Goal: Task Accomplishment & Management: Complete application form

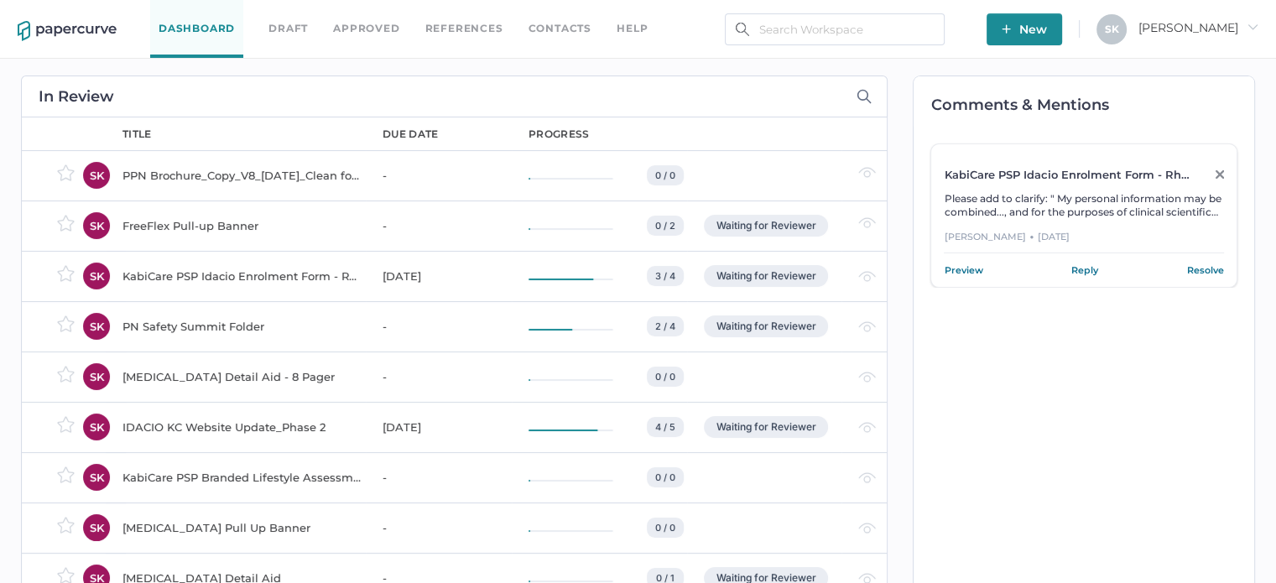
click at [274, 274] on div "KabiCare PSP Idacio Enrolment Form - Rheumatology (All Indications)" at bounding box center [243, 276] width 240 height 20
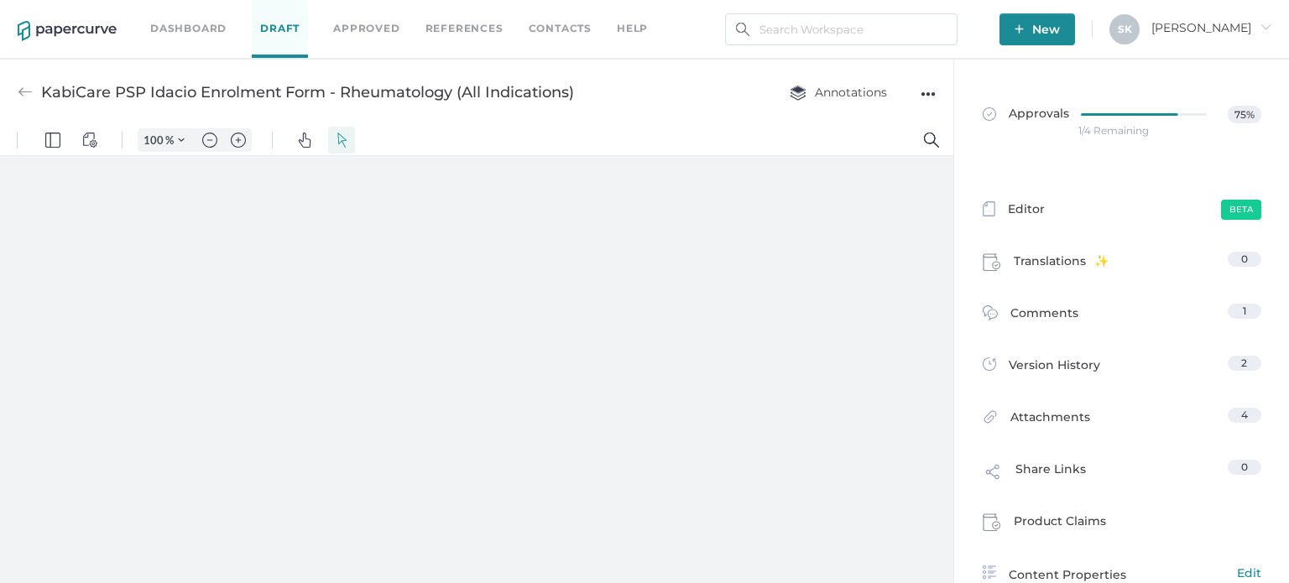
drag, startPoint x: 1098, startPoint y: 128, endPoint x: 1075, endPoint y: 137, distance: 24.2
click at [1098, 131] on div "1/4 Remaining" at bounding box center [1113, 131] width 70 height 0
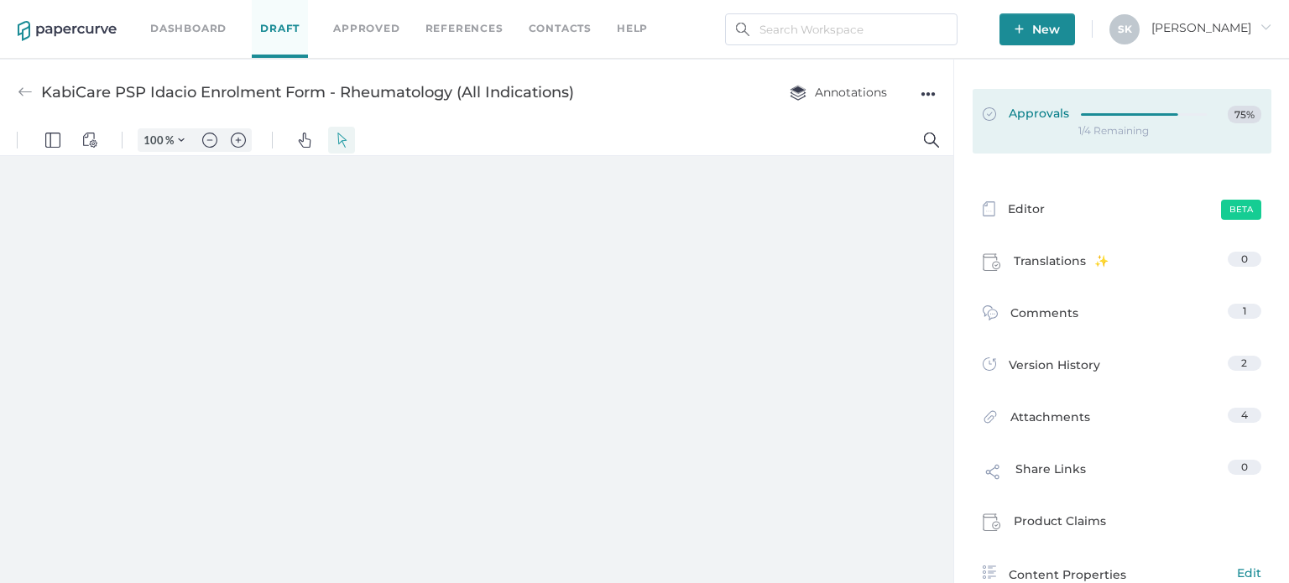
type input "181"
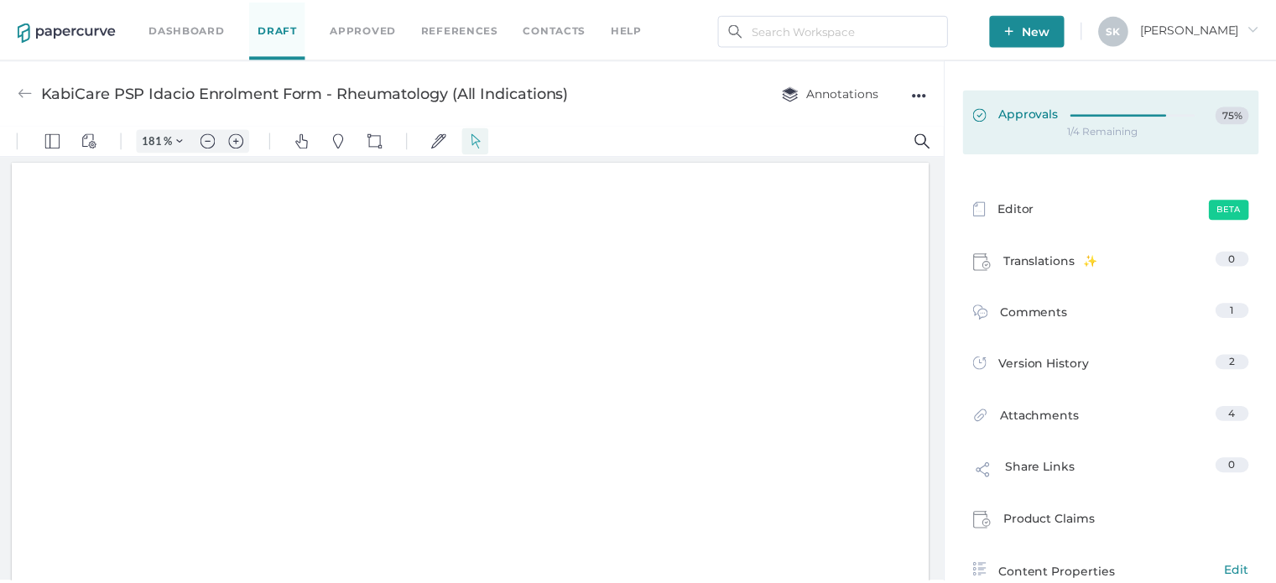
scroll to position [3, 0]
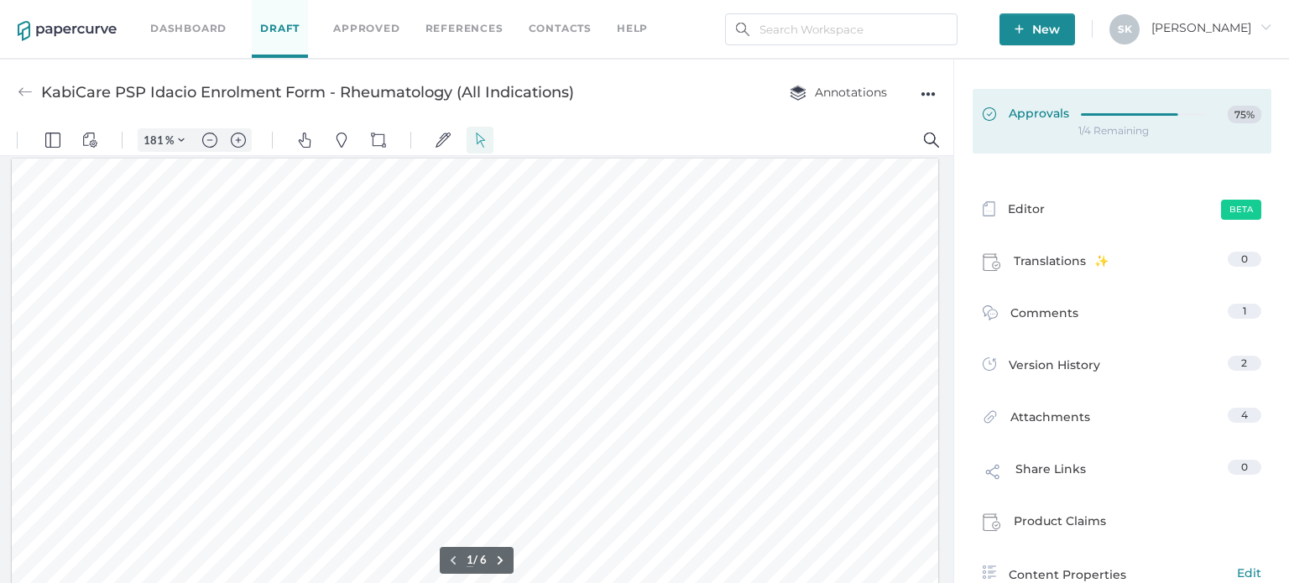
click at [1026, 140] on link "Approvals 75%" at bounding box center [1122, 121] width 299 height 65
